Goal: Task Accomplishment & Management: Complete application form

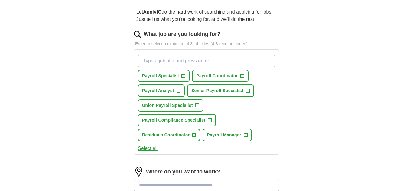
scroll to position [53, 0]
click at [184, 77] on span "+" at bounding box center [183, 75] width 4 height 5
click at [183, 75] on span "+" at bounding box center [183, 75] width 4 height 5
click at [242, 76] on span "+" at bounding box center [242, 75] width 4 height 5
click at [184, 76] on span "+" at bounding box center [183, 75] width 4 height 5
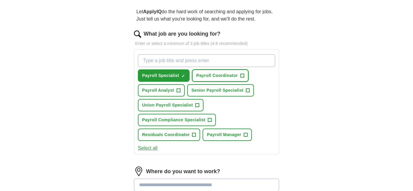
click at [243, 75] on span "+" at bounding box center [242, 75] width 4 height 5
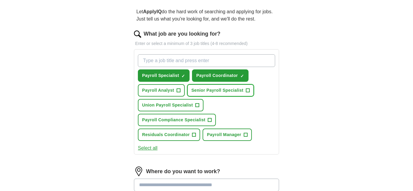
click at [248, 90] on span "+" at bounding box center [248, 90] width 4 height 5
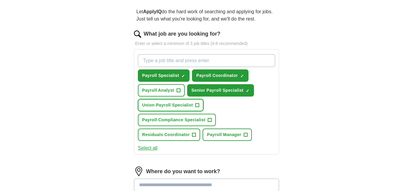
click at [198, 105] on span "+" at bounding box center [197, 105] width 4 height 5
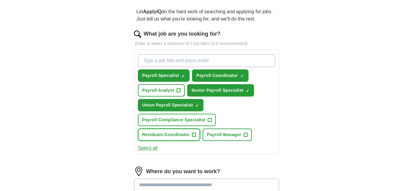
click at [195, 134] on span "+" at bounding box center [194, 135] width 4 height 5
click at [187, 135] on span "Residuals Coordinator" at bounding box center [165, 135] width 47 height 6
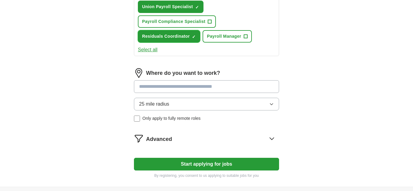
scroll to position [151, 0]
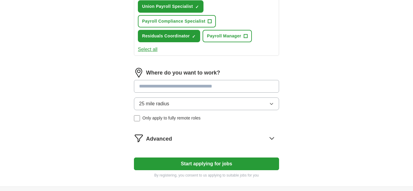
click at [271, 105] on icon "button" at bounding box center [271, 103] width 5 height 5
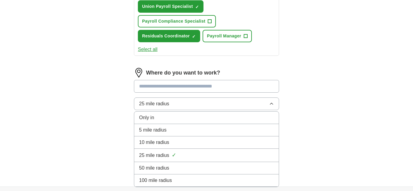
click at [170, 168] on div "50 mile radius" at bounding box center [206, 168] width 135 height 7
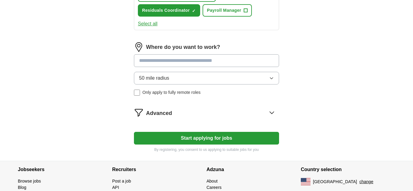
scroll to position [185, 0]
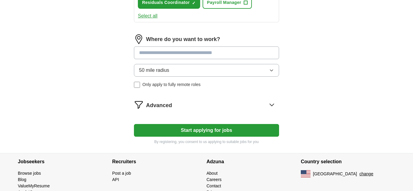
click at [217, 131] on button "Start applying for jobs" at bounding box center [206, 130] width 145 height 13
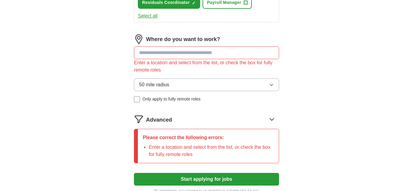
click at [158, 55] on input at bounding box center [206, 53] width 145 height 13
type input "***"
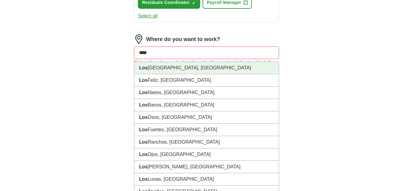
click at [186, 69] on li "Los Angeles, CA" at bounding box center [206, 68] width 144 height 12
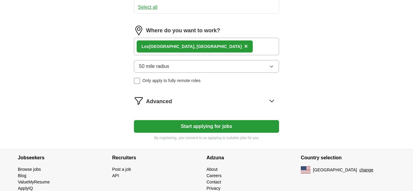
scroll to position [201, 0]
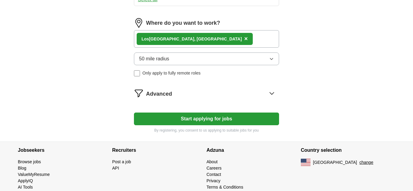
click at [221, 120] on button "Start applying for jobs" at bounding box center [206, 119] width 145 height 13
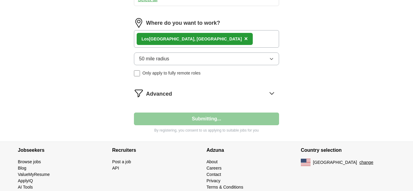
select select "**"
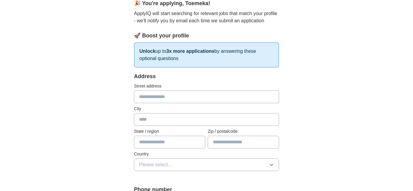
scroll to position [67, 0]
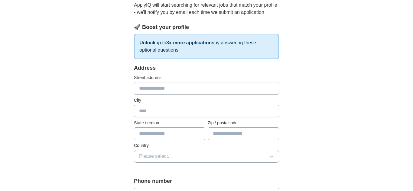
click at [168, 91] on input "text" at bounding box center [206, 88] width 145 height 13
type input "**********"
type input "**"
type input "*****"
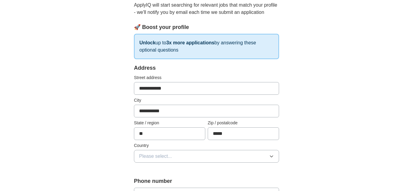
type input "**********"
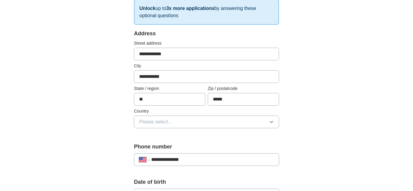
scroll to position [104, 0]
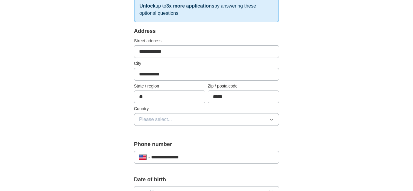
click at [271, 119] on icon "button" at bounding box center [271, 119] width 5 height 5
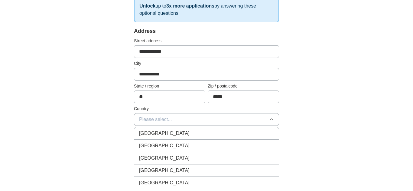
click at [182, 146] on div "United States" at bounding box center [206, 145] width 135 height 7
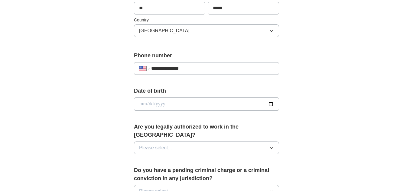
scroll to position [196, 0]
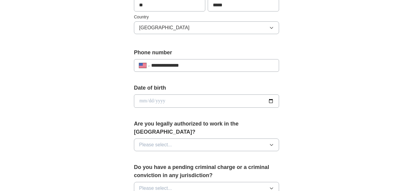
click at [204, 102] on input "date" at bounding box center [206, 101] width 145 height 13
type input "**********"
click at [324, 122] on div "**********" at bounding box center [206, 97] width 387 height 550
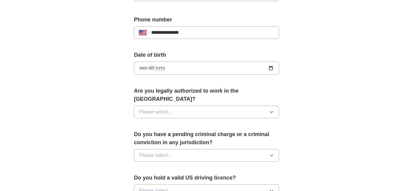
scroll to position [238, 0]
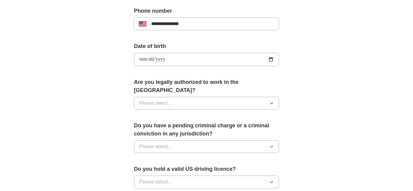
click at [271, 101] on icon "button" at bounding box center [271, 103] width 5 height 5
click at [202, 97] on button "Please select..." at bounding box center [206, 103] width 145 height 13
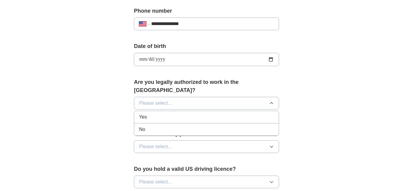
click at [165, 114] on div "Yes" at bounding box center [206, 117] width 135 height 7
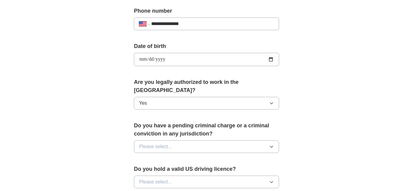
click at [213, 140] on button "Please select..." at bounding box center [206, 146] width 145 height 13
click at [174, 169] on div "No" at bounding box center [206, 172] width 135 height 7
click at [174, 165] on label "Do you hold a valid US driving licence?" at bounding box center [206, 169] width 145 height 8
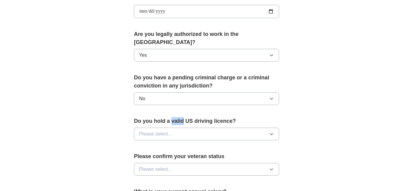
scroll to position [294, 0]
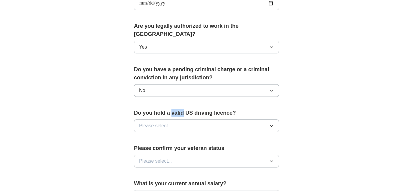
click at [232, 120] on button "Please select..." at bounding box center [206, 126] width 145 height 13
click at [204, 120] on button "Please select..." at bounding box center [206, 126] width 145 height 13
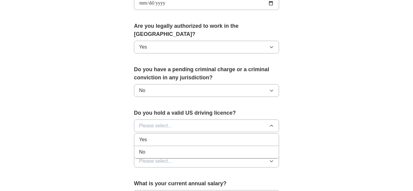
click at [179, 136] on div "Yes" at bounding box center [206, 139] width 135 height 7
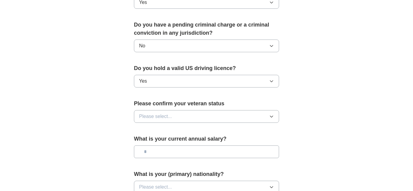
scroll to position [341, 0]
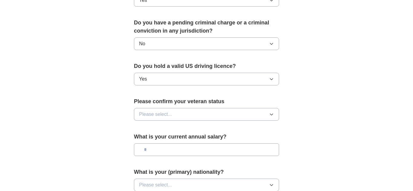
click at [204, 108] on button "Please select..." at bounding box center [206, 114] width 145 height 13
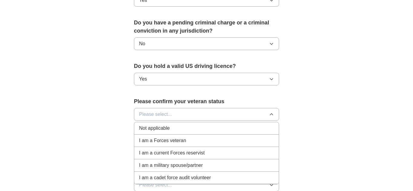
click at [177, 137] on span "I am a Forces veteran" at bounding box center [162, 140] width 47 height 7
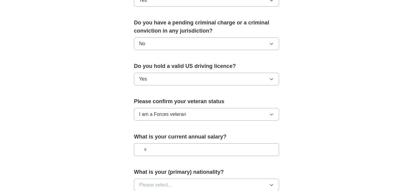
click at [215, 143] on input "text" at bounding box center [206, 149] width 145 height 13
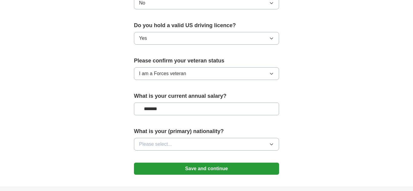
scroll to position [385, 0]
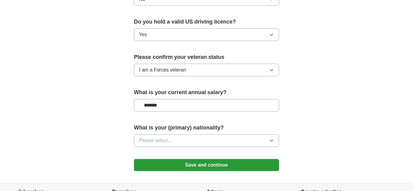
type input "*******"
click at [181, 134] on button "Please select..." at bounding box center [206, 140] width 145 height 13
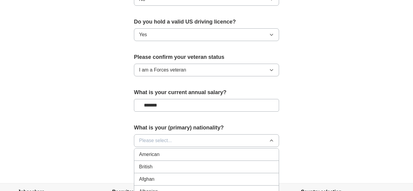
click at [177, 151] on div "American" at bounding box center [206, 154] width 135 height 7
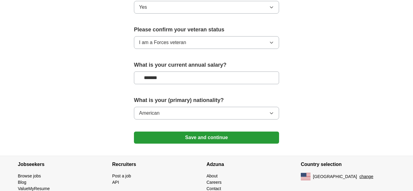
scroll to position [422, 0]
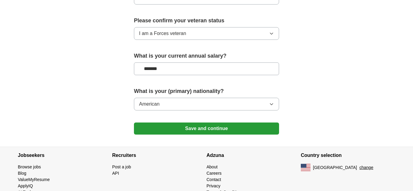
click at [223, 123] on button "Save and continue" at bounding box center [206, 129] width 145 height 12
